Goal: Check status: Check status

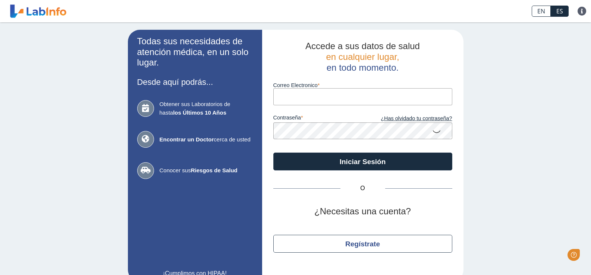
click at [301, 94] on input "Correo Electronico" at bounding box center [362, 96] width 179 height 17
type input "C"
type input "[EMAIL_ADDRESS][DOMAIN_NAME]"
click at [432, 132] on icon at bounding box center [436, 131] width 9 height 15
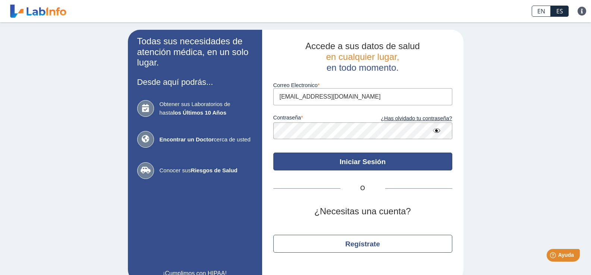
click at [378, 163] on button "Iniciar Sesión" at bounding box center [362, 162] width 179 height 18
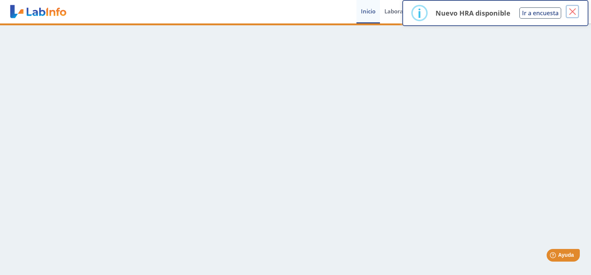
click at [571, 12] on button "×" at bounding box center [571, 11] width 13 height 13
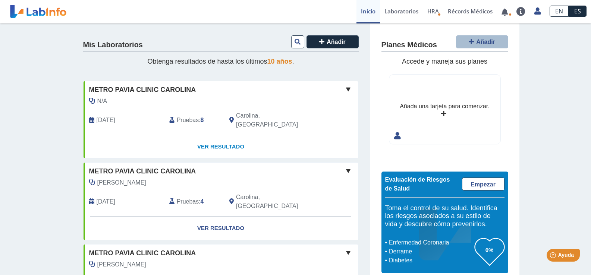
click at [213, 138] on link "Ver Resultado" at bounding box center [220, 146] width 275 height 23
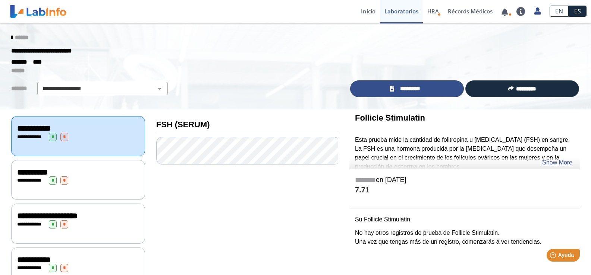
click at [403, 91] on span "*********" at bounding box center [409, 89] width 27 height 9
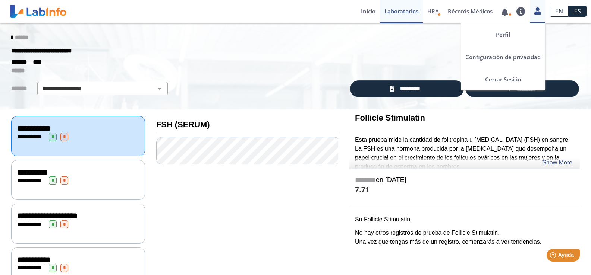
click at [537, 16] on div "Perfil Configuración de privacidad Cerrar Sesión" at bounding box center [537, 11] width 15 height 23
click at [507, 79] on link "Cerrar Sesión" at bounding box center [503, 79] width 84 height 22
